Goal: Download file/media

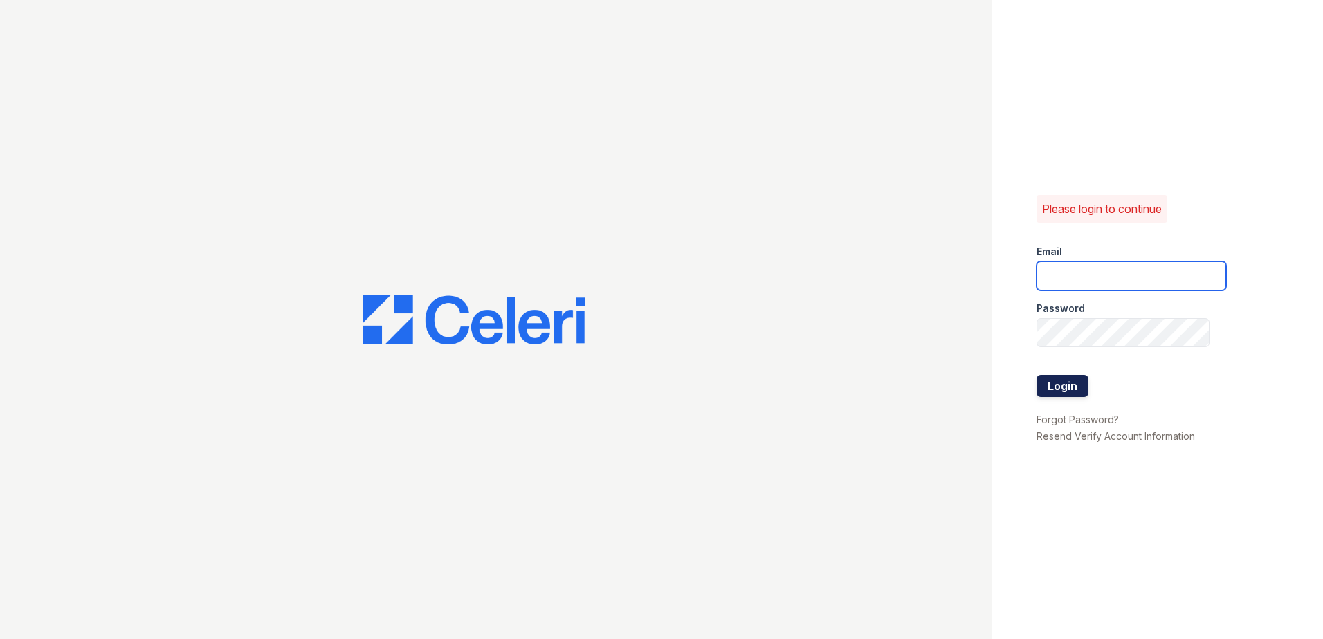
type input "[PERSON_NAME][EMAIL_ADDRESS][DOMAIN_NAME]"
click at [1066, 387] on button "Login" at bounding box center [1062, 386] width 52 height 22
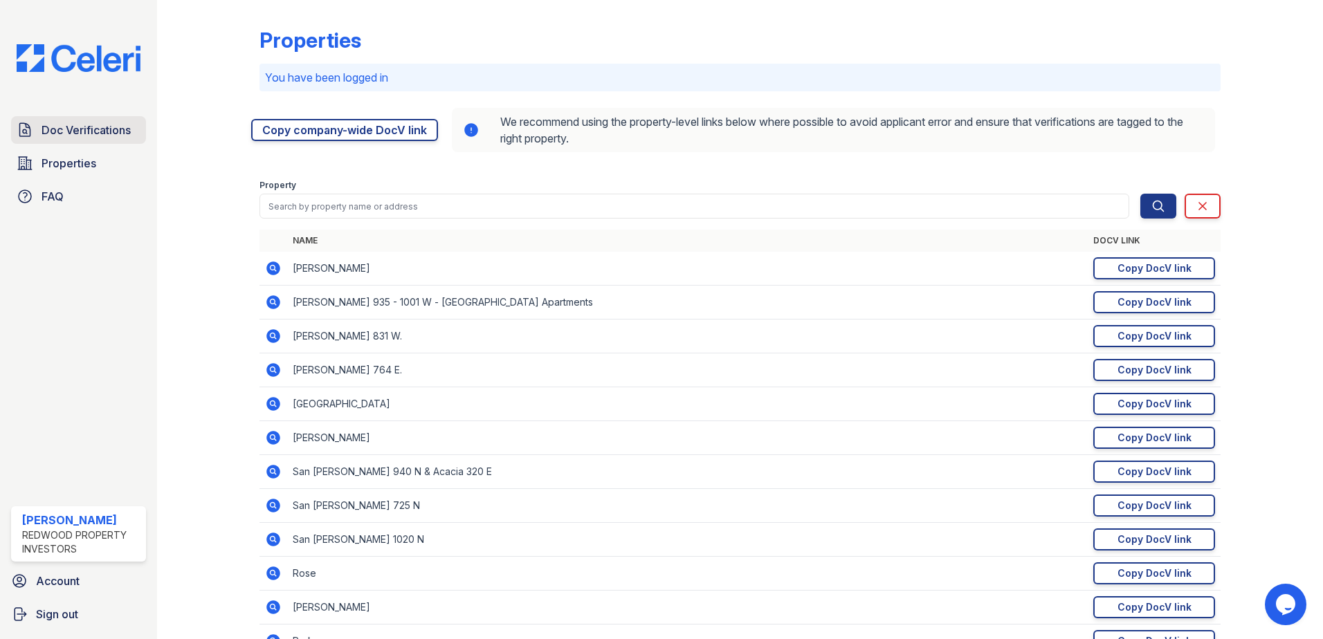
click at [69, 129] on span "Doc Verifications" at bounding box center [86, 130] width 89 height 17
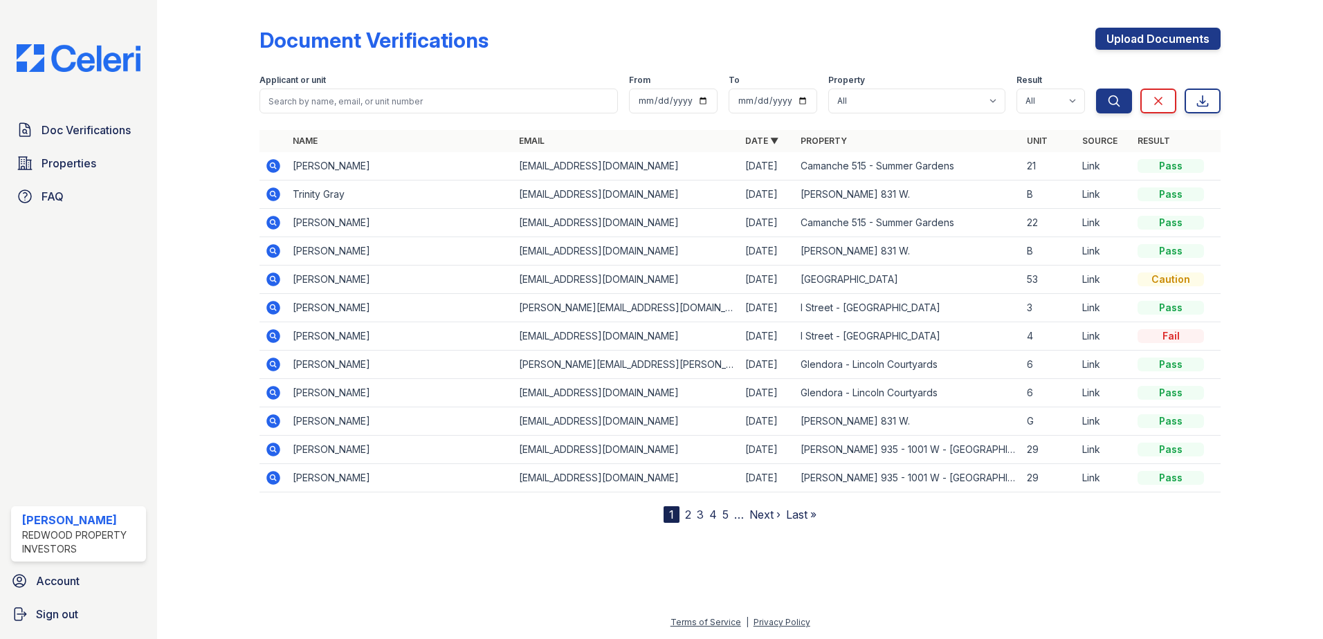
click at [273, 164] on icon at bounding box center [272, 164] width 3 height 3
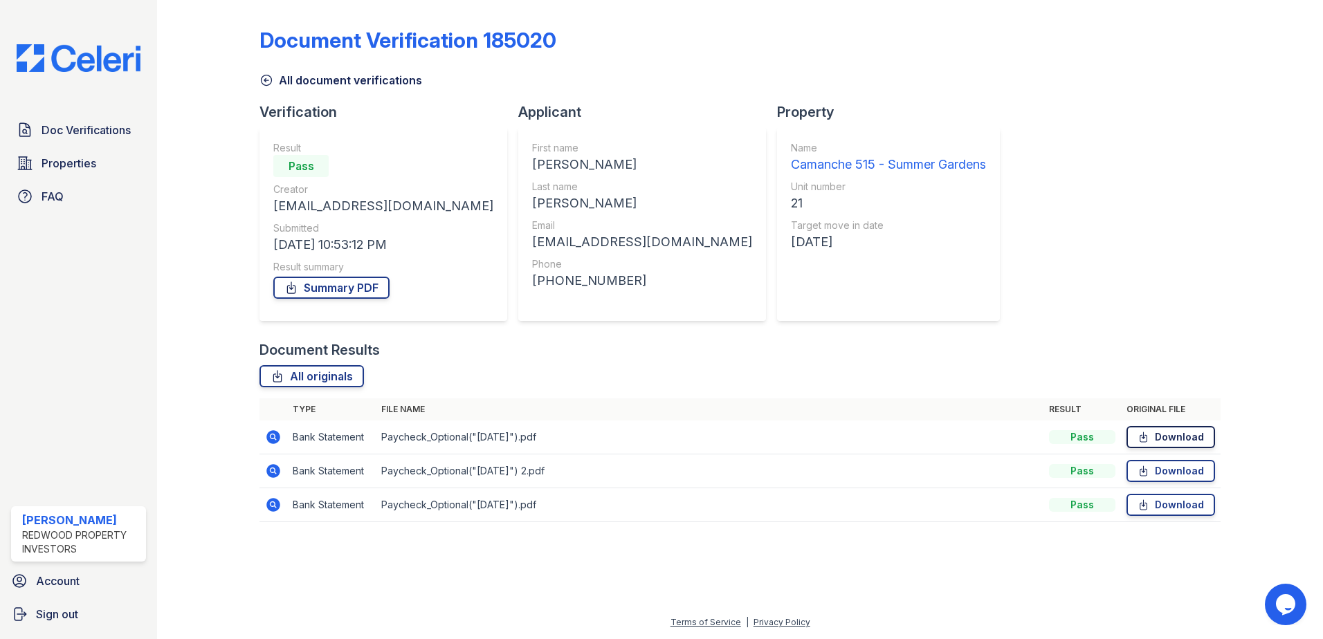
click at [1169, 441] on link "Download" at bounding box center [1170, 437] width 89 height 22
click at [1176, 476] on link "Download" at bounding box center [1170, 471] width 89 height 22
click at [1178, 500] on link "Download" at bounding box center [1170, 505] width 89 height 22
click at [354, 289] on link "Summary PDF" at bounding box center [331, 288] width 116 height 22
